Goal: Check status: Verify the current state of an ongoing process or item

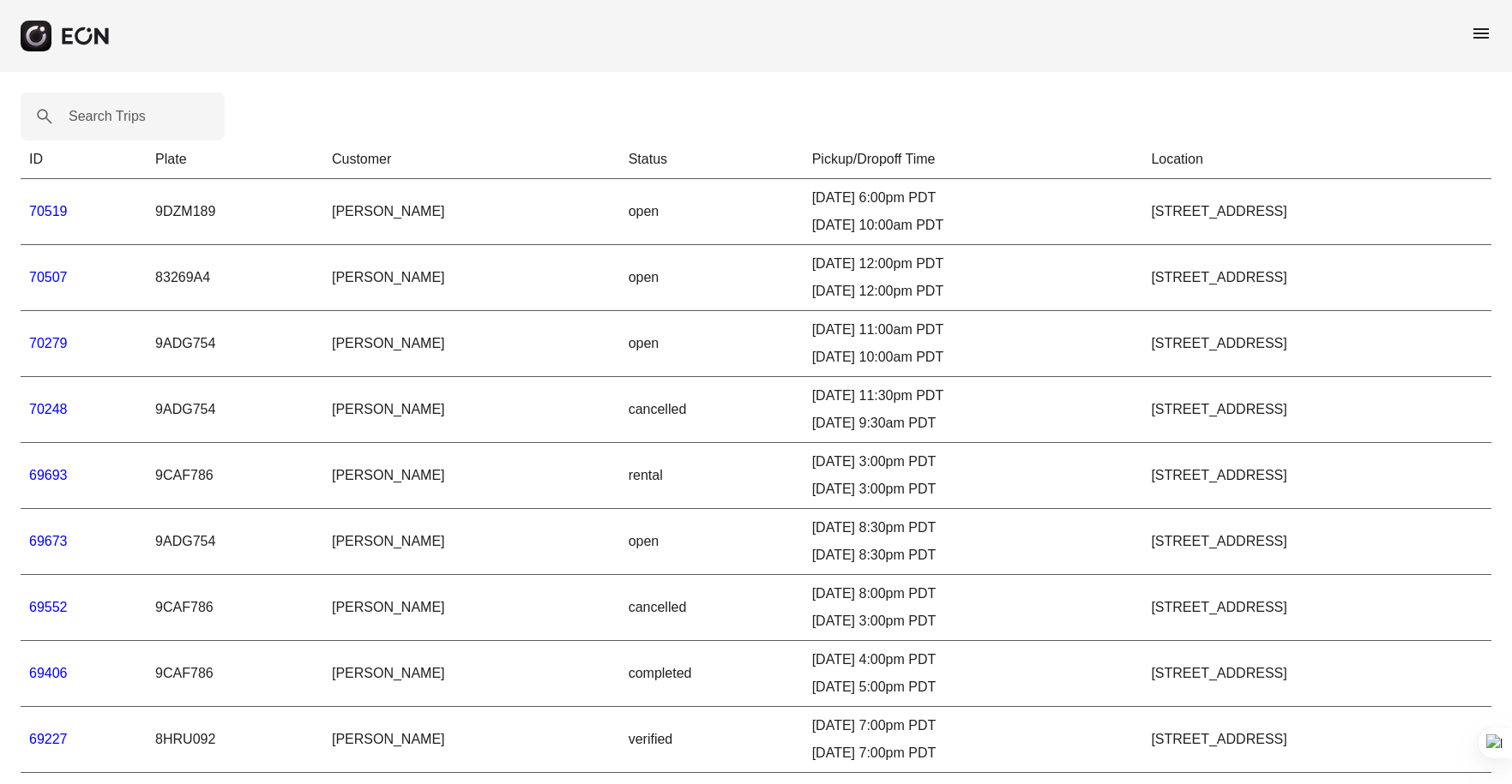
click at [1476, 29] on span "menu" at bounding box center [1480, 33] width 20 height 20
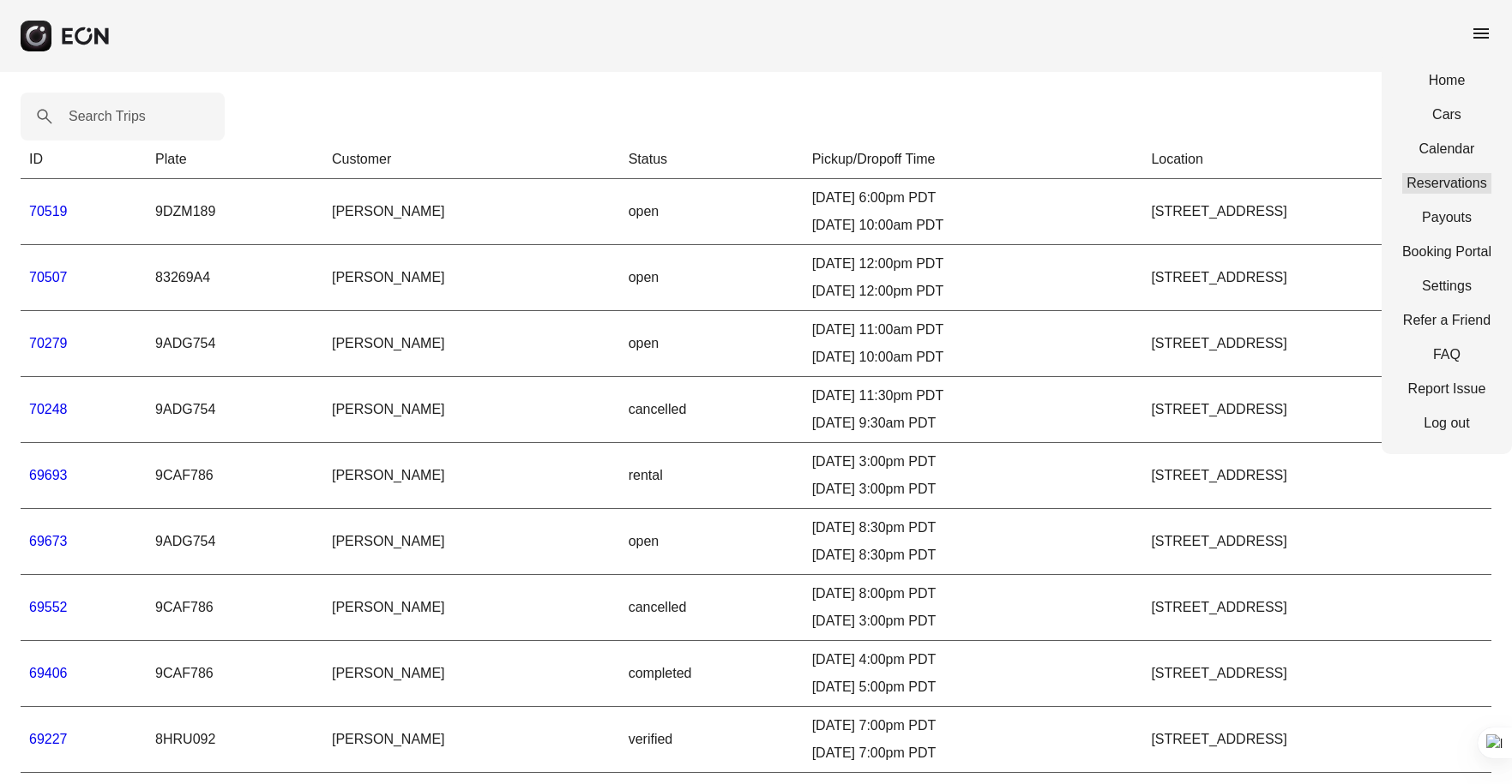
click at [1446, 187] on link "Reservations" at bounding box center [1447, 183] width 89 height 20
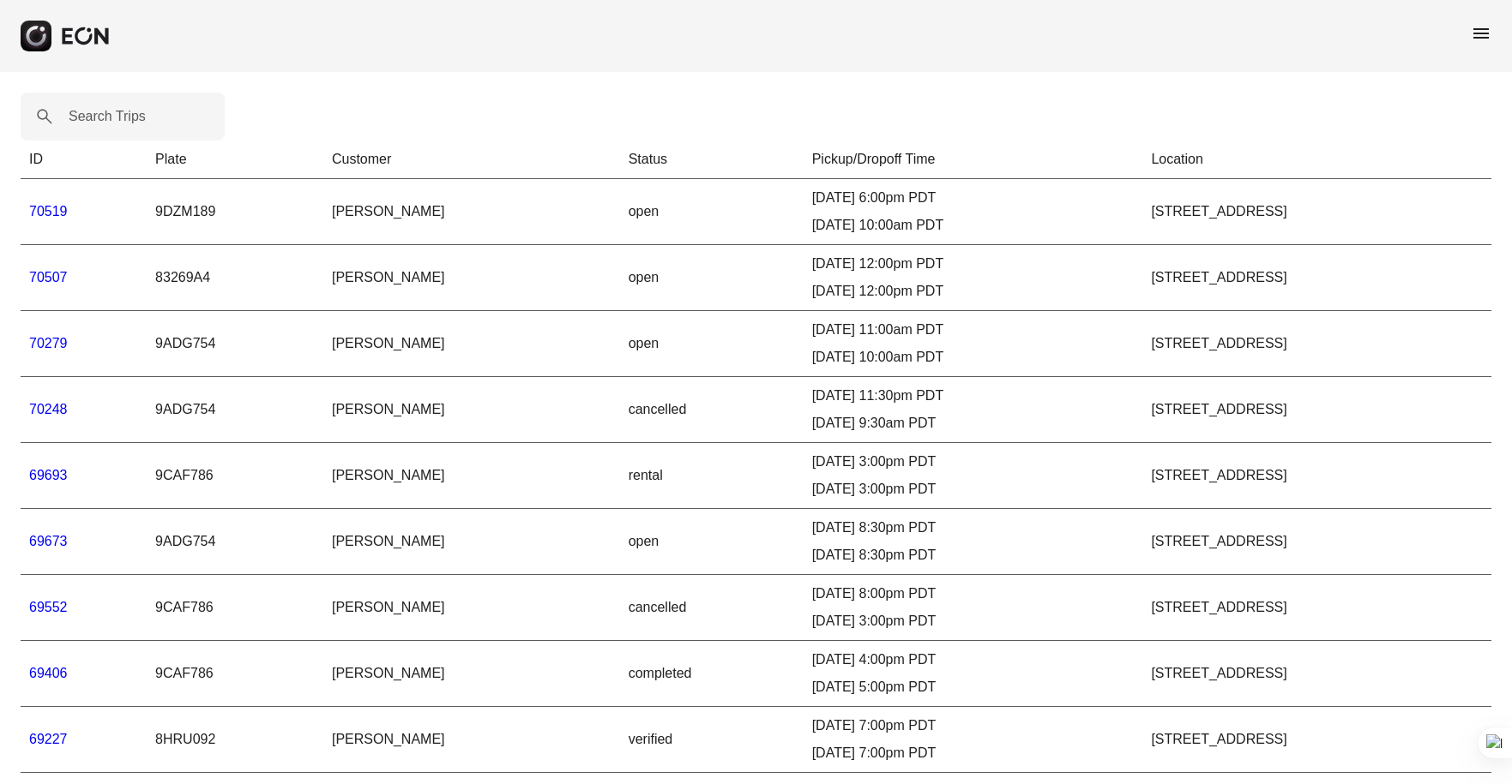
click at [1481, 35] on span "menu" at bounding box center [1480, 33] width 20 height 20
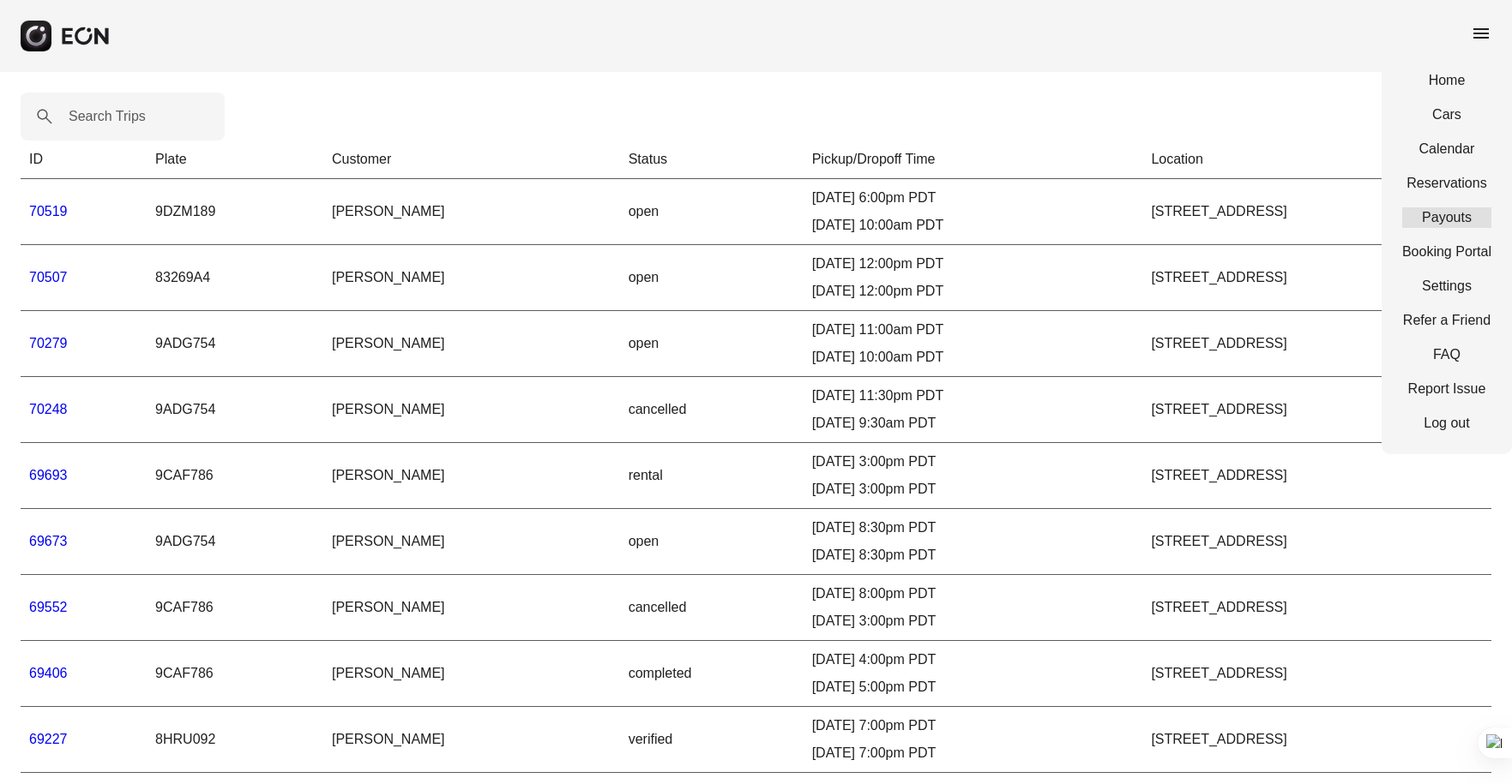
click at [1443, 217] on link "Payouts" at bounding box center [1447, 217] width 89 height 20
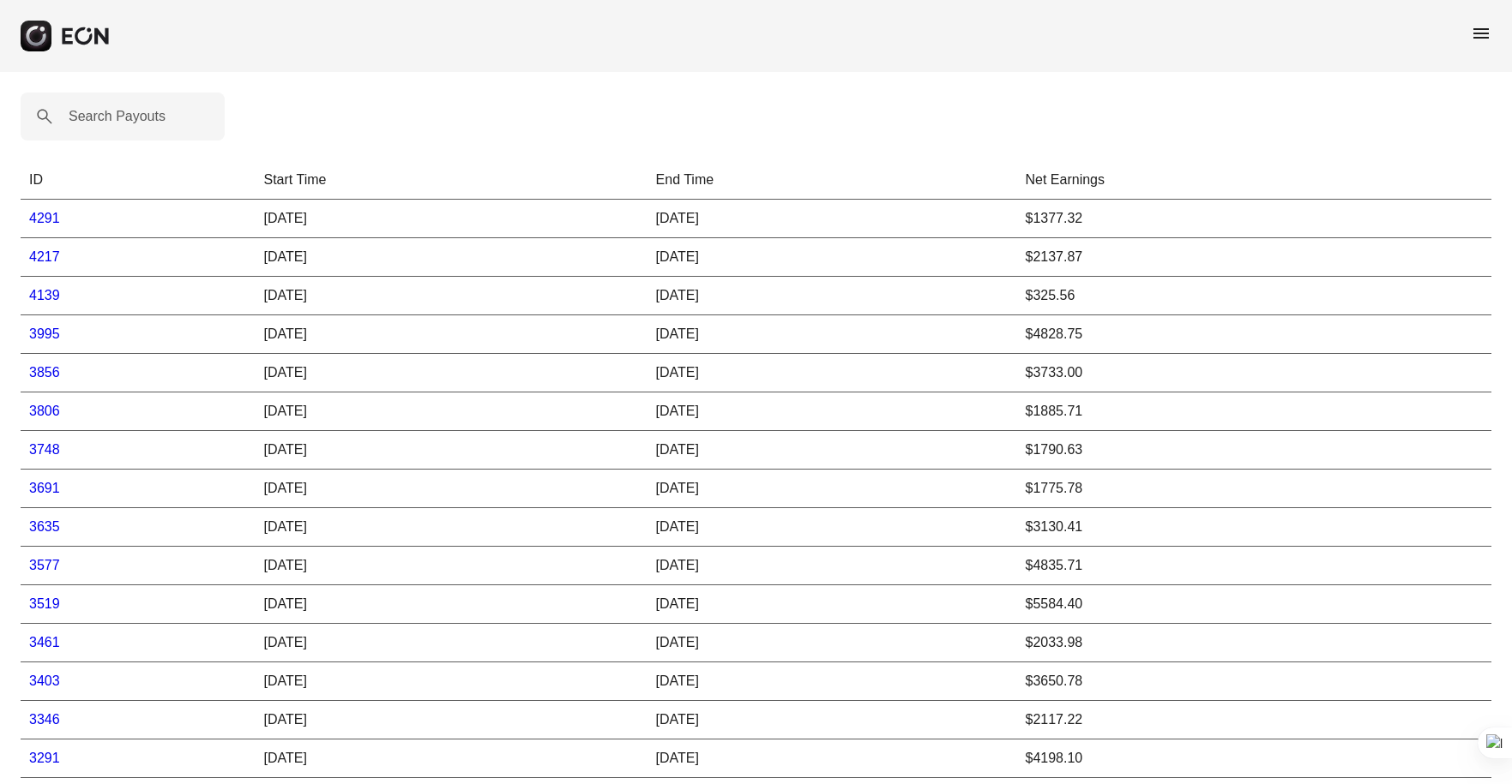
click at [50, 225] on link "4291" at bounding box center [44, 218] width 31 height 14
